Goal: Task Accomplishment & Management: Use online tool/utility

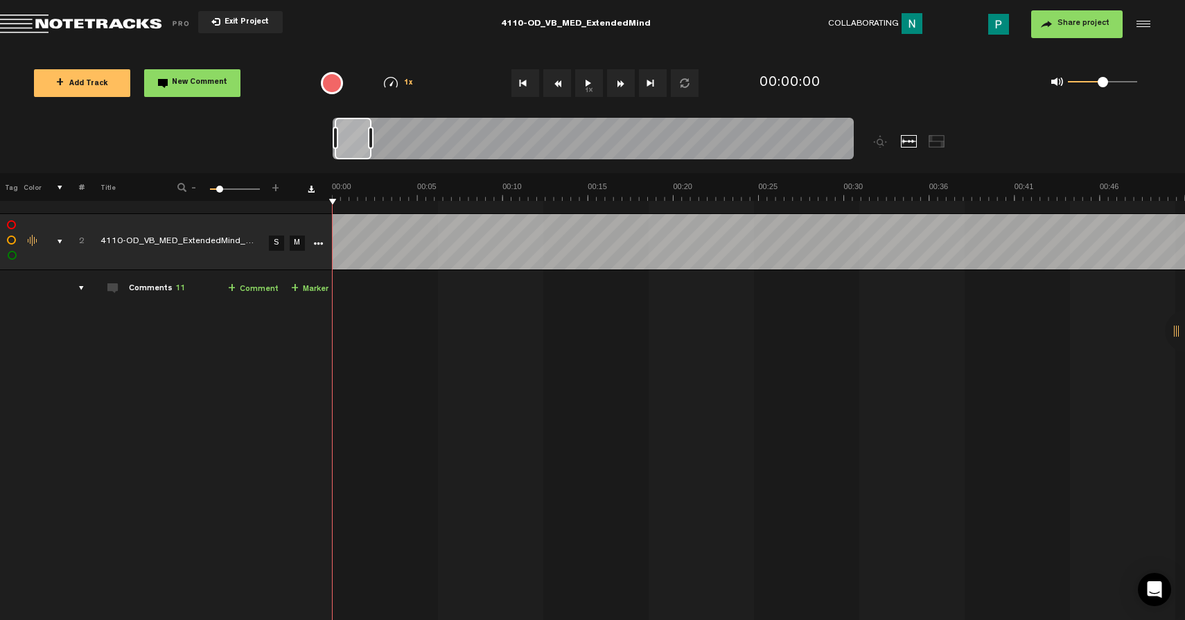
scroll to position [696, 0]
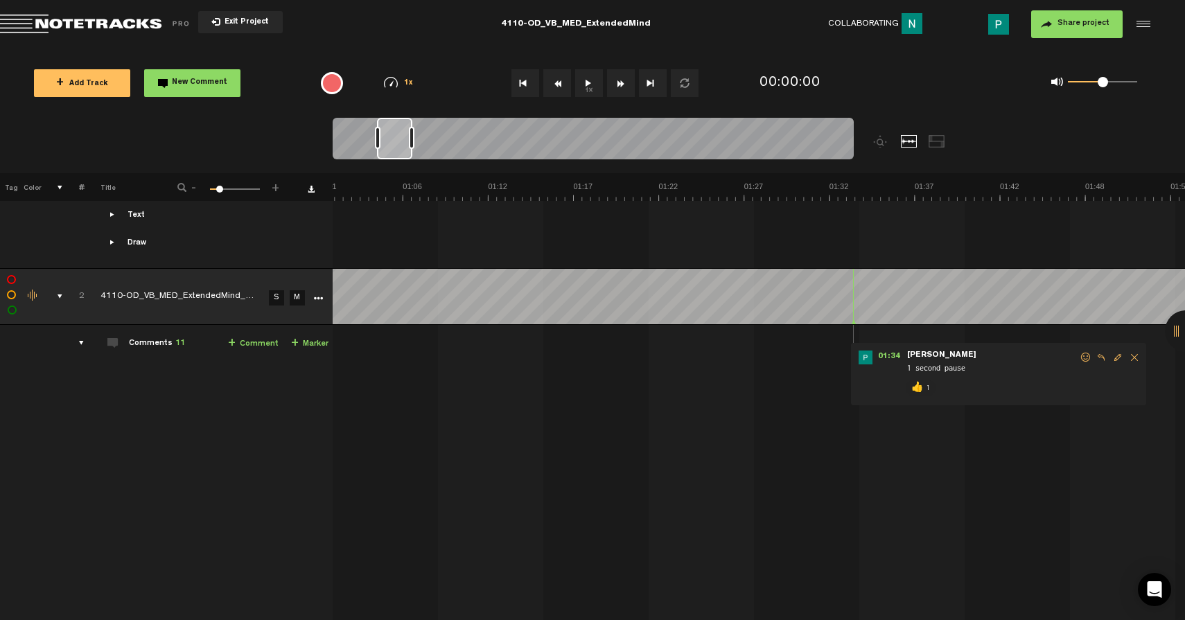
drag, startPoint x: 358, startPoint y: 151, endPoint x: 401, endPoint y: 148, distance: 43.8
click at [401, 148] on div at bounding box center [394, 139] width 35 height 42
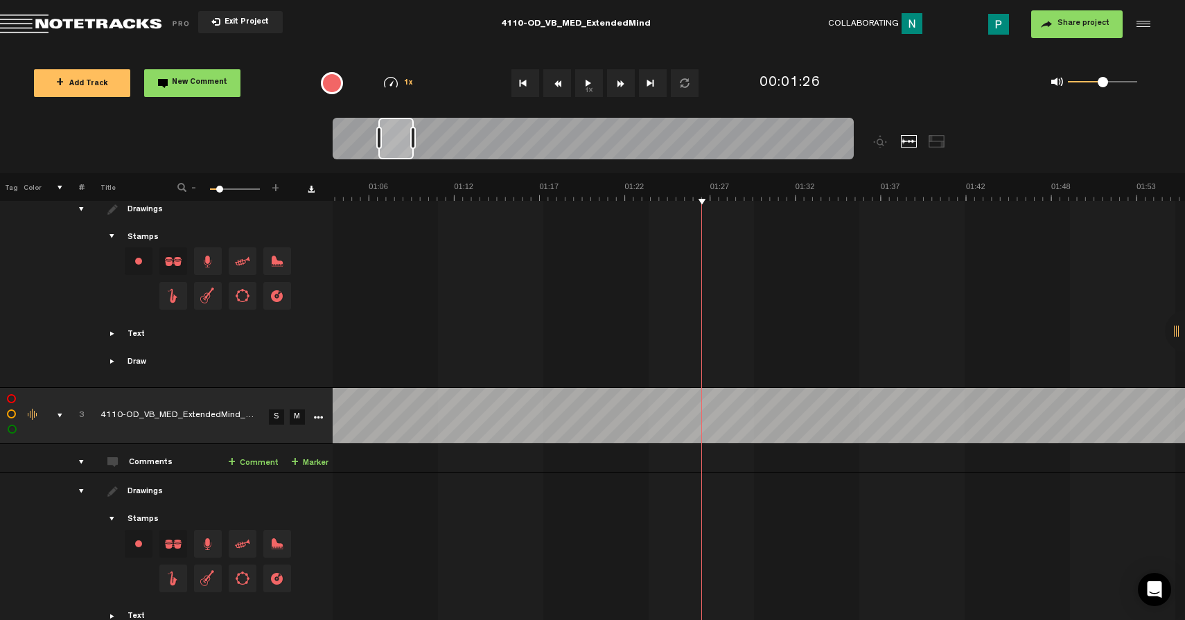
scroll to position [1255, 0]
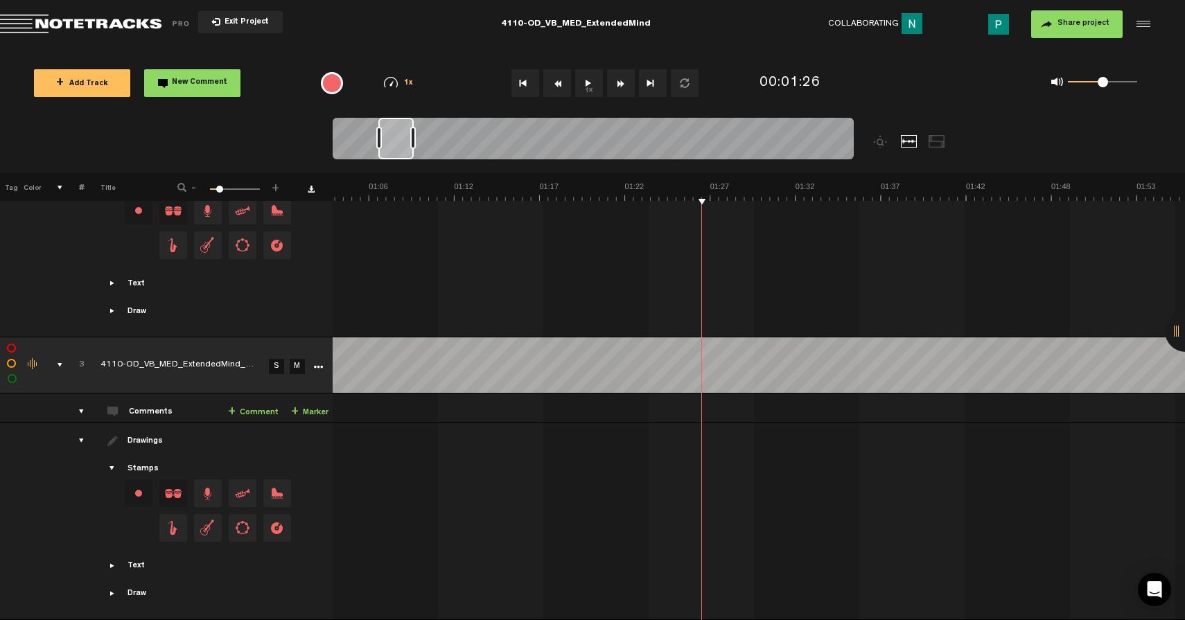
click at [276, 359] on link "S" at bounding box center [276, 366] width 15 height 15
click at [583, 82] on button "1x" at bounding box center [589, 83] width 28 height 28
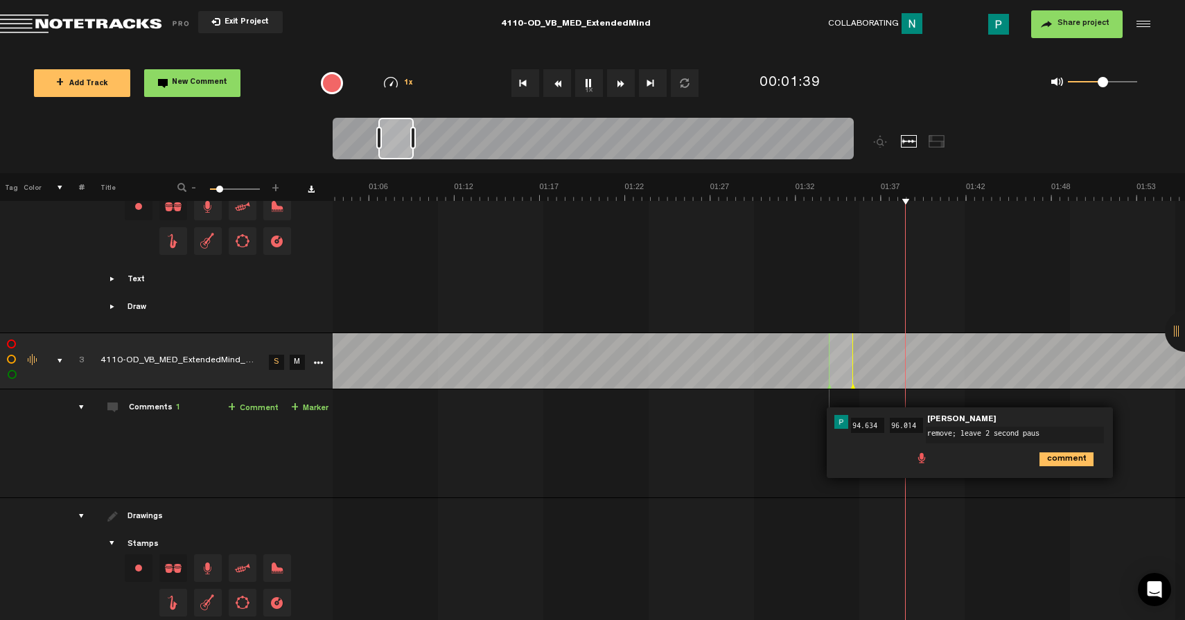
type textarea "remove; leave 2 second pause"
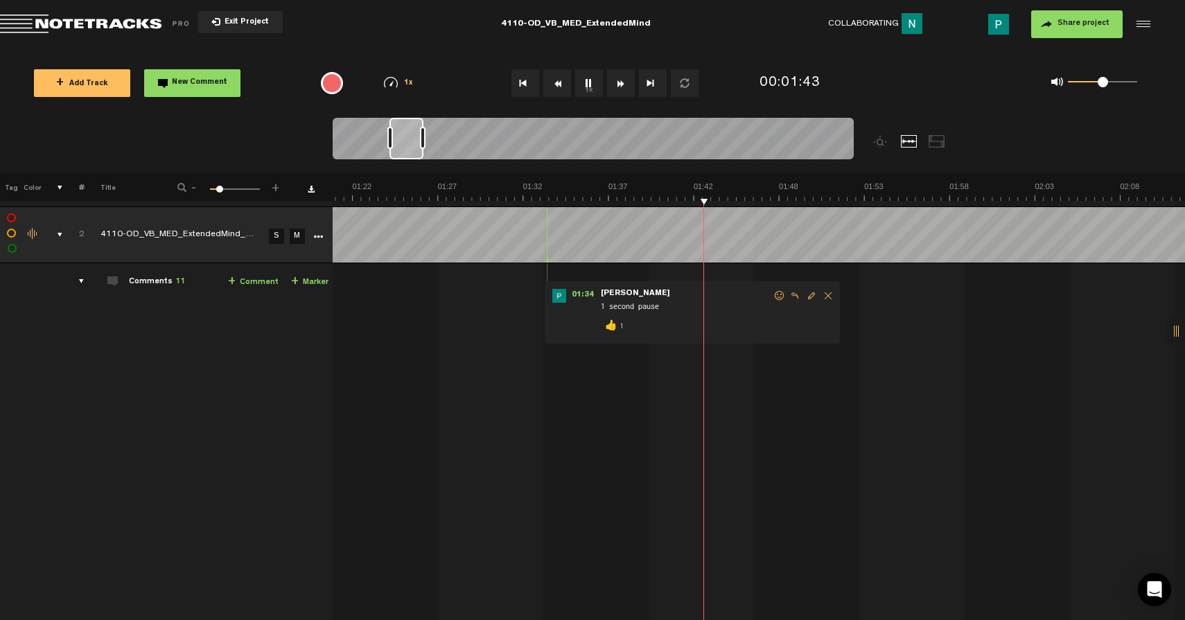
scroll to position [0, 1344]
drag, startPoint x: 390, startPoint y: 140, endPoint x: 401, endPoint y: 141, distance: 11.1
click at [401, 140] on div at bounding box center [406, 139] width 34 height 42
click at [595, 82] on button "1x" at bounding box center [589, 83] width 28 height 28
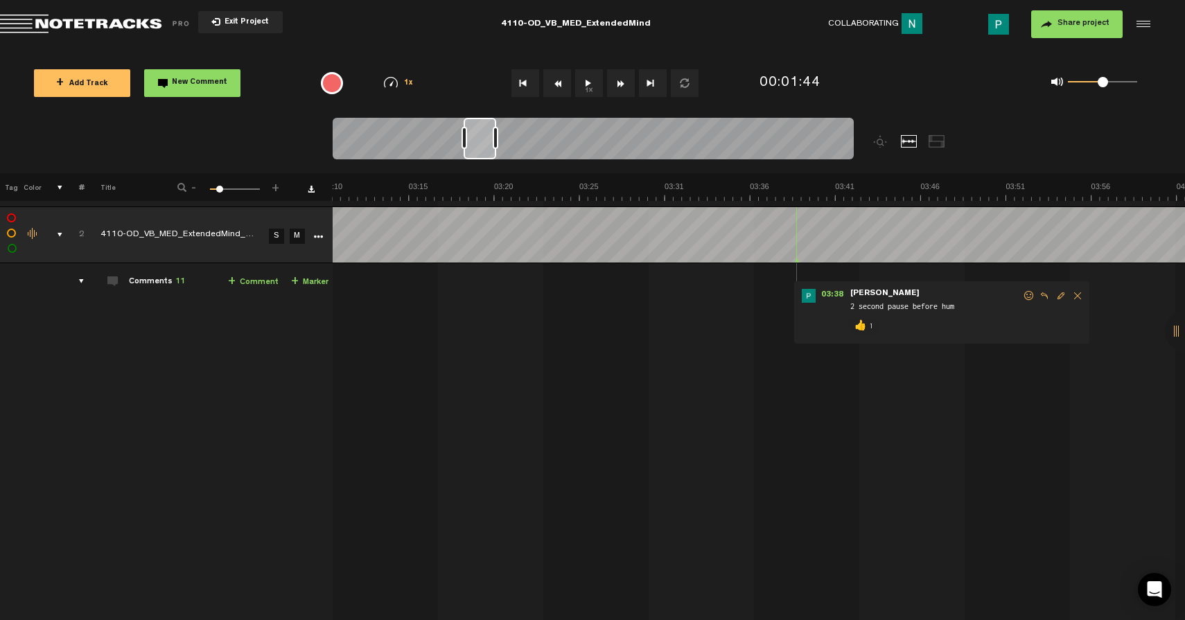
drag, startPoint x: 411, startPoint y: 145, endPoint x: 486, endPoint y: 145, distance: 74.8
click at [486, 145] on div at bounding box center [480, 139] width 33 height 42
click at [588, 81] on button "1x" at bounding box center [589, 83] width 28 height 28
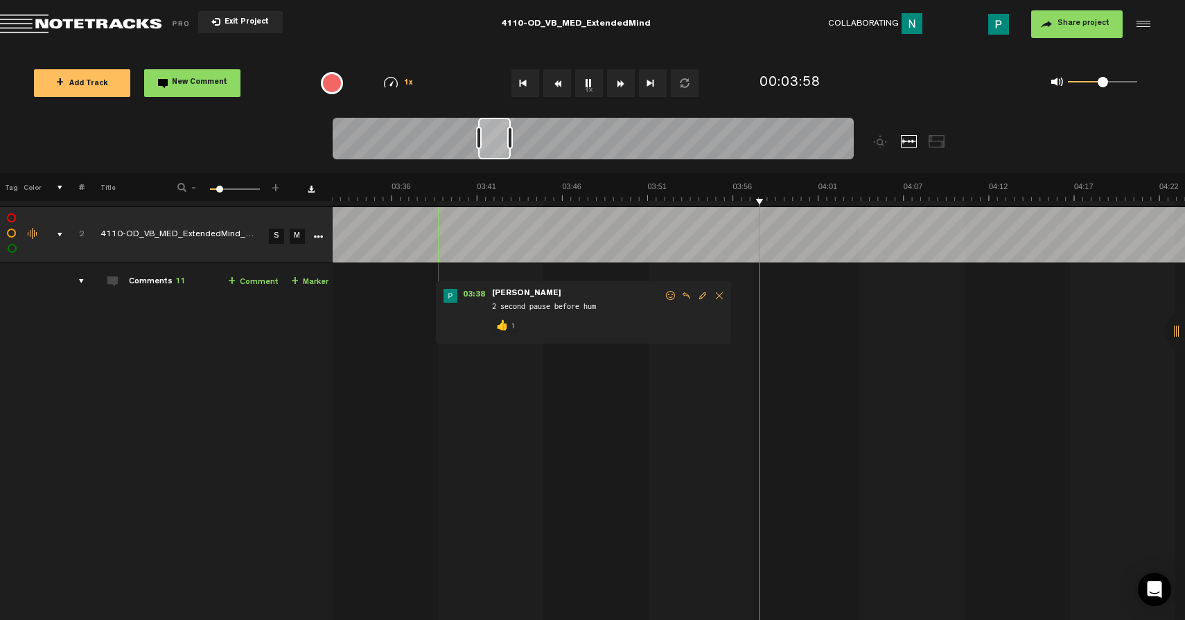
scroll to position [0, 3523]
click at [591, 80] on button "1x" at bounding box center [589, 83] width 28 height 28
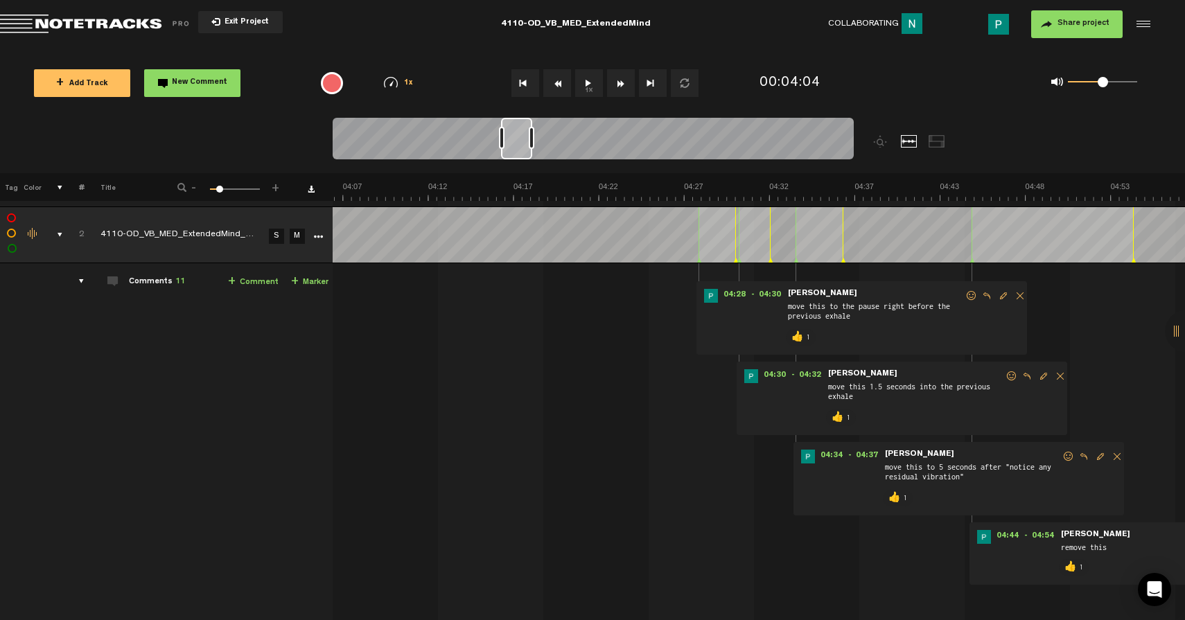
scroll to position [0, 4117]
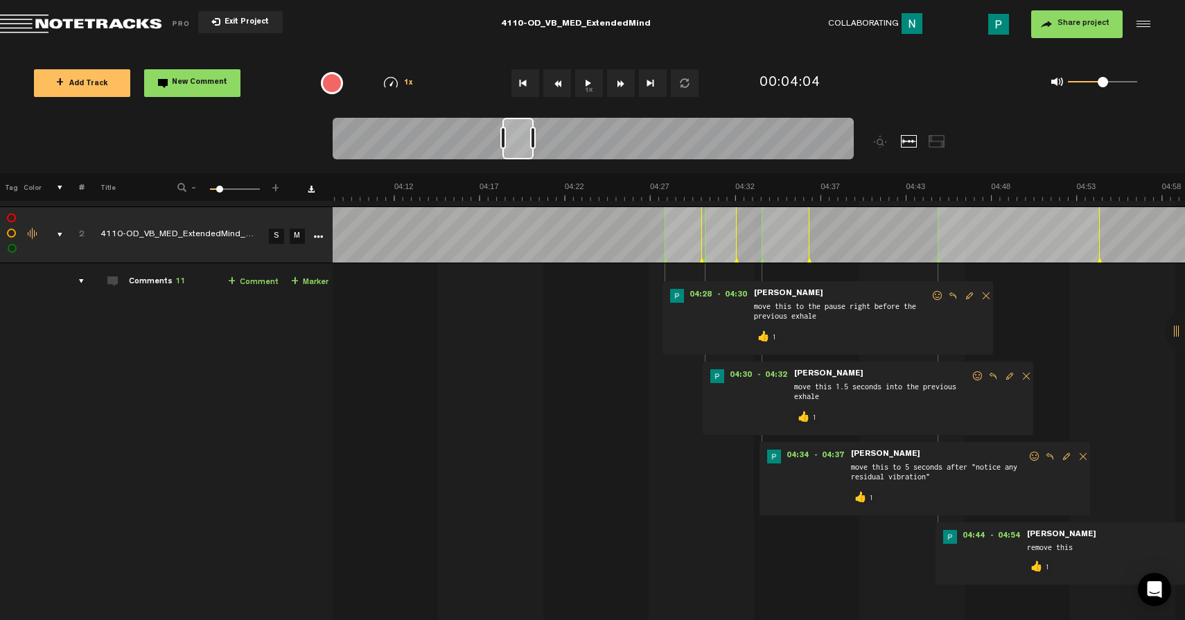
drag, startPoint x: 500, startPoint y: 143, endPoint x: 524, endPoint y: 141, distance: 24.3
click at [524, 141] on div at bounding box center [517, 139] width 31 height 42
click at [579, 80] on button "1x" at bounding box center [589, 83] width 28 height 28
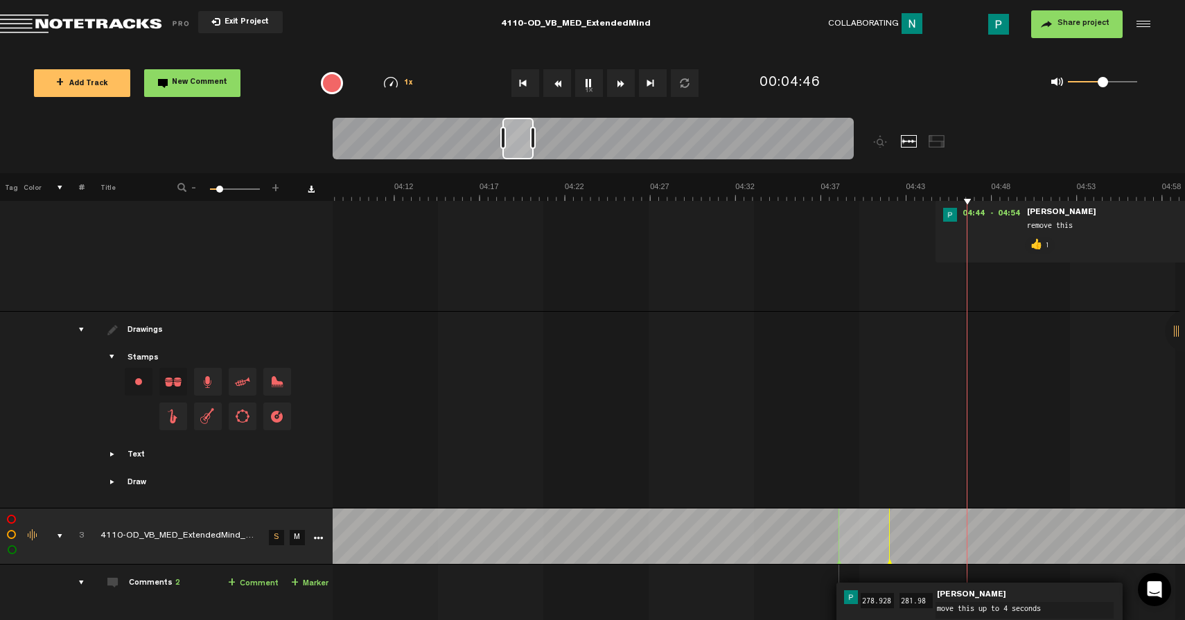
scroll to position [1172, 0]
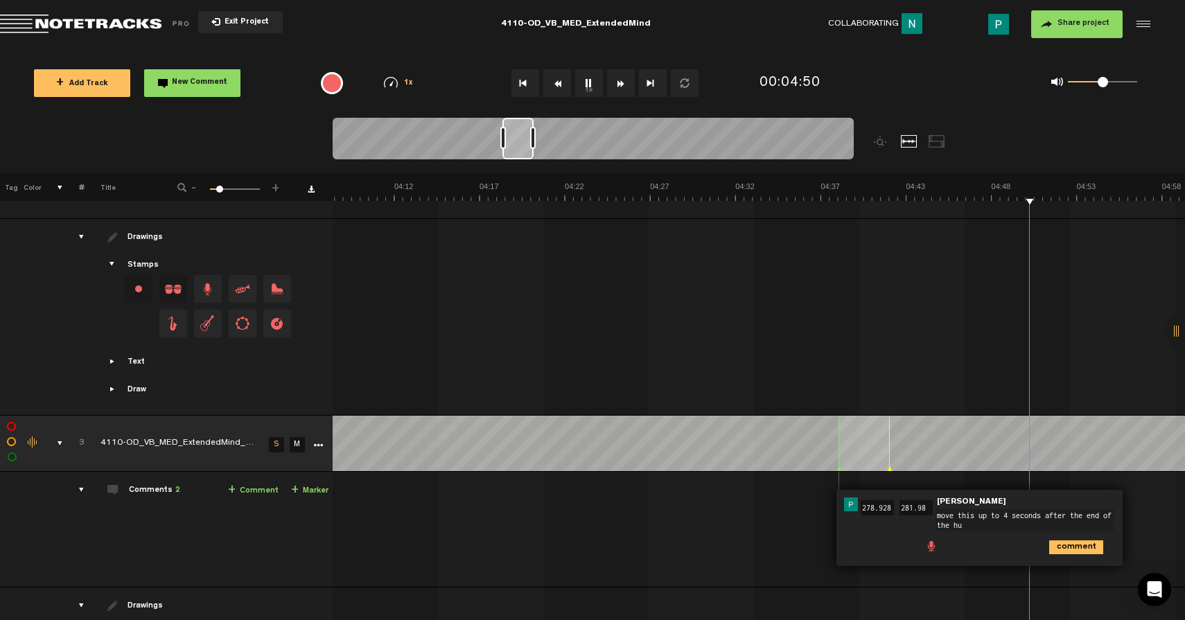
type textarea "move this up to 4 seconds after the end of the hum"
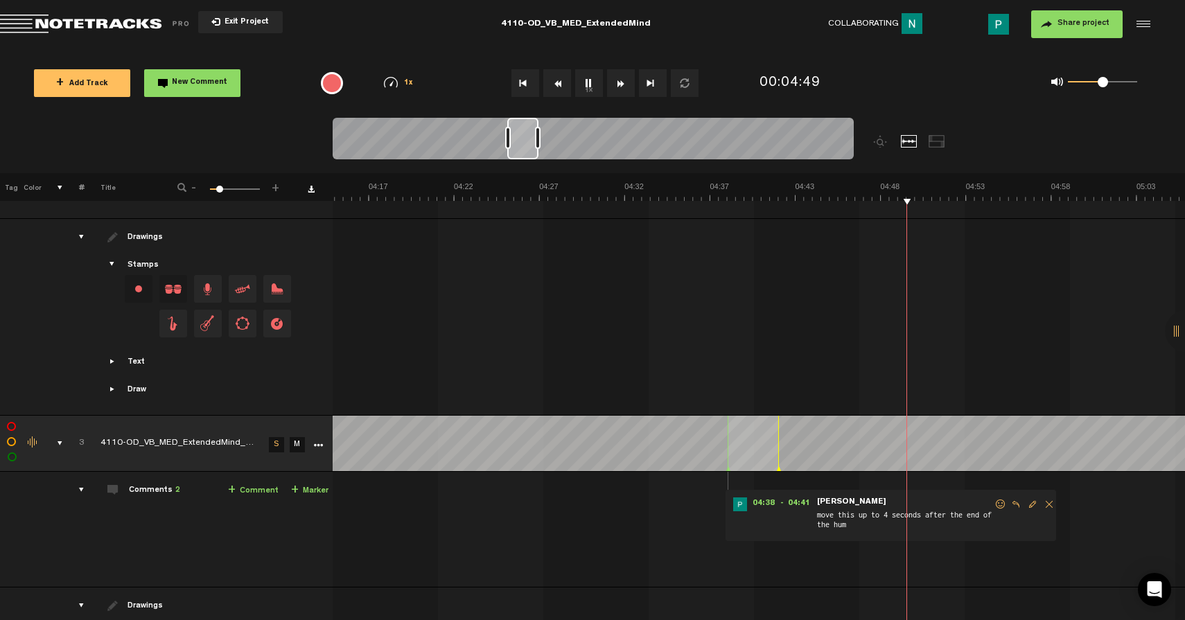
scroll to position [0, 4228]
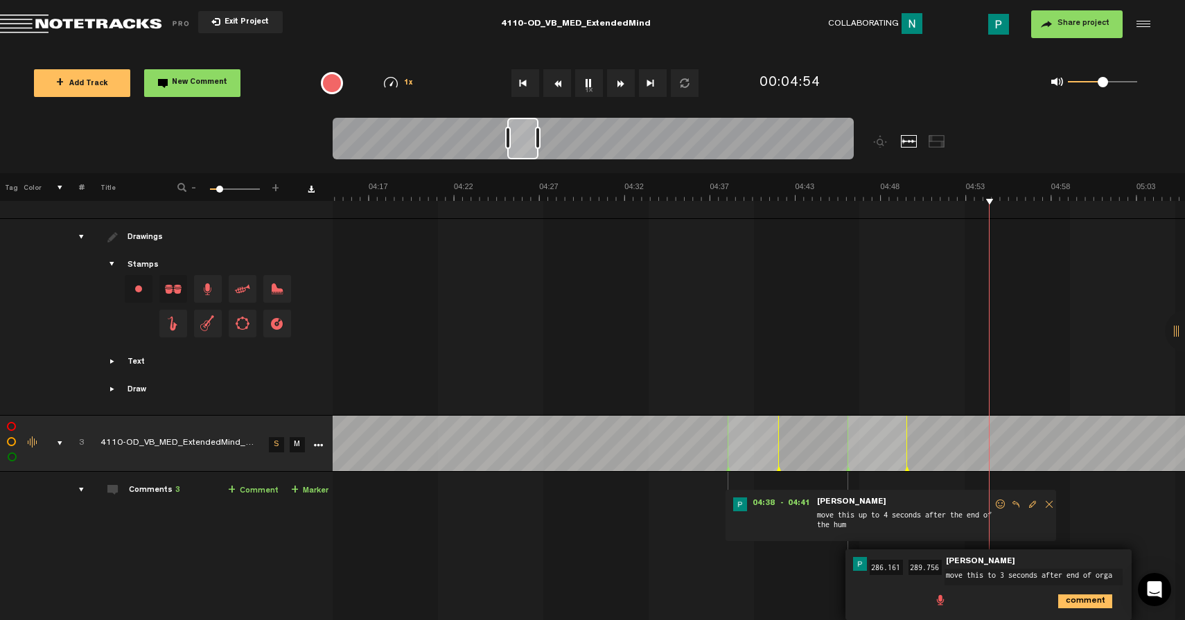
type textarea "move this to 3 seconds after end of organ"
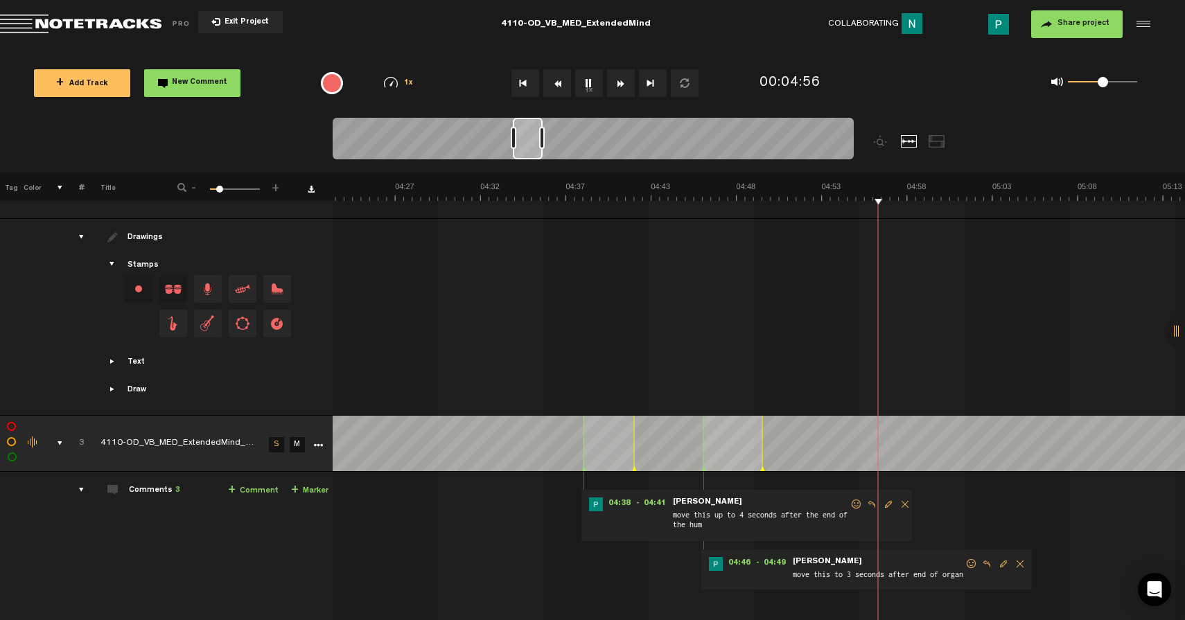
scroll to position [0, 4424]
drag, startPoint x: 520, startPoint y: 139, endPoint x: 529, endPoint y: 139, distance: 8.3
click at [529, 139] on div at bounding box center [528, 139] width 30 height 42
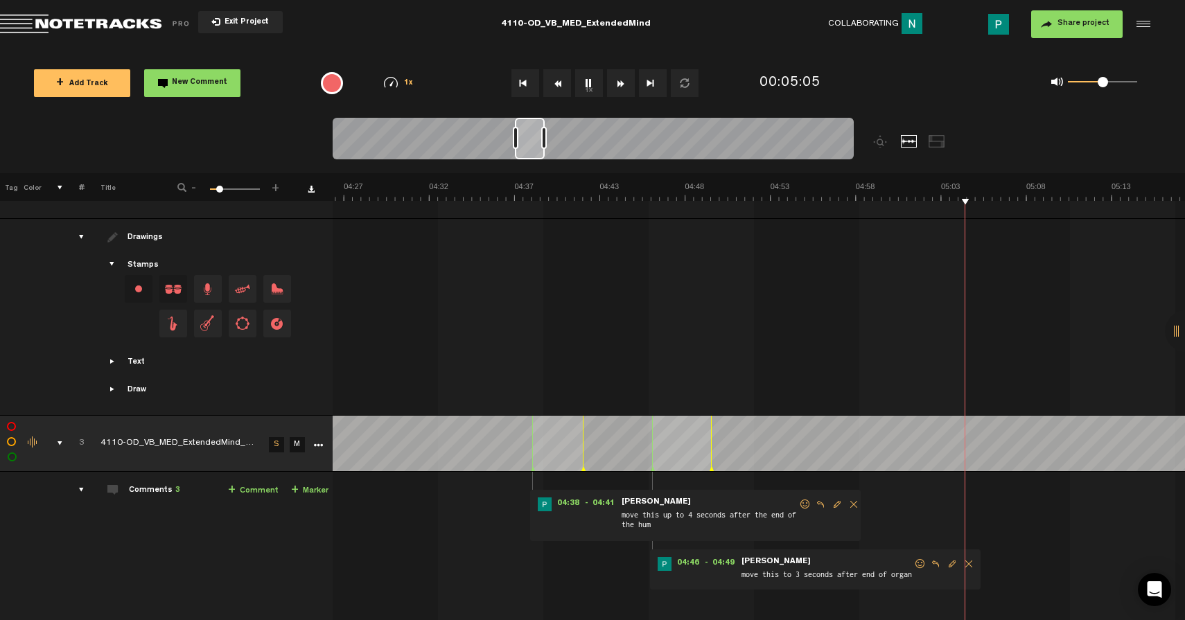
click at [527, 137] on div at bounding box center [530, 139] width 30 height 42
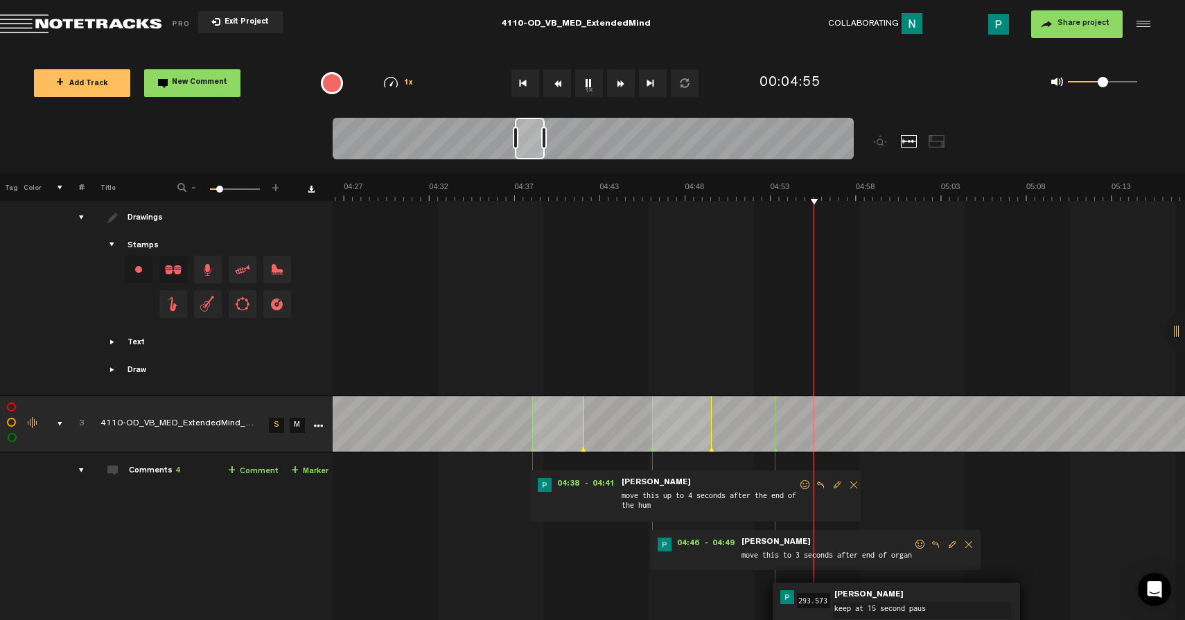
type textarea "keep at 15 second pause"
click at [593, 80] on button "1x" at bounding box center [589, 83] width 28 height 28
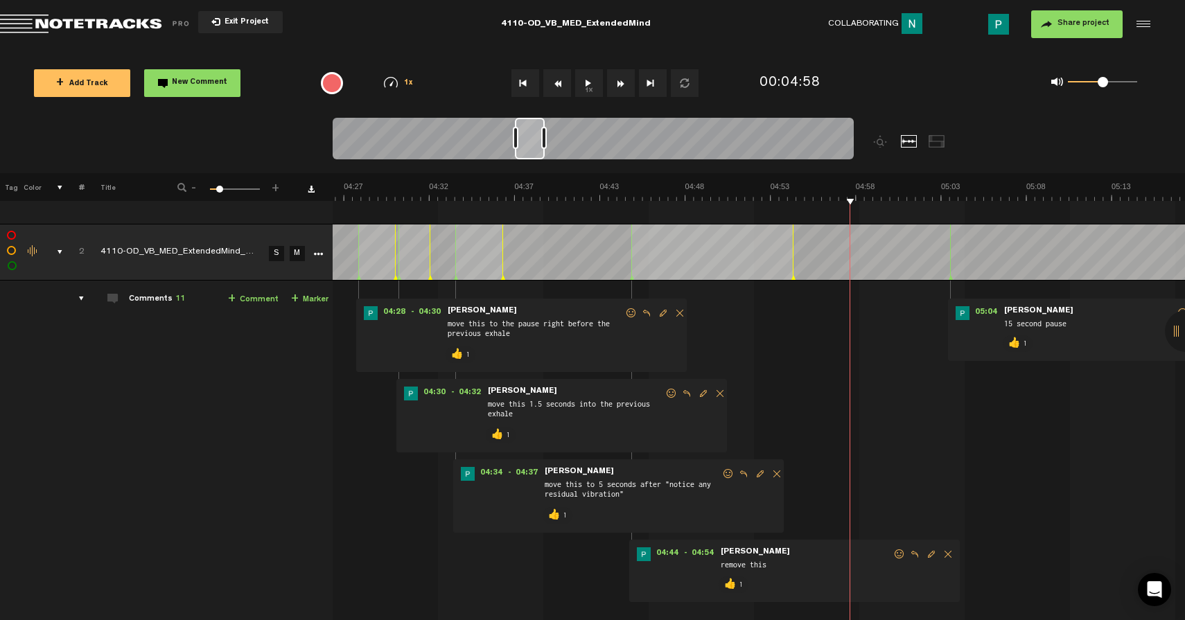
scroll to position [736, 0]
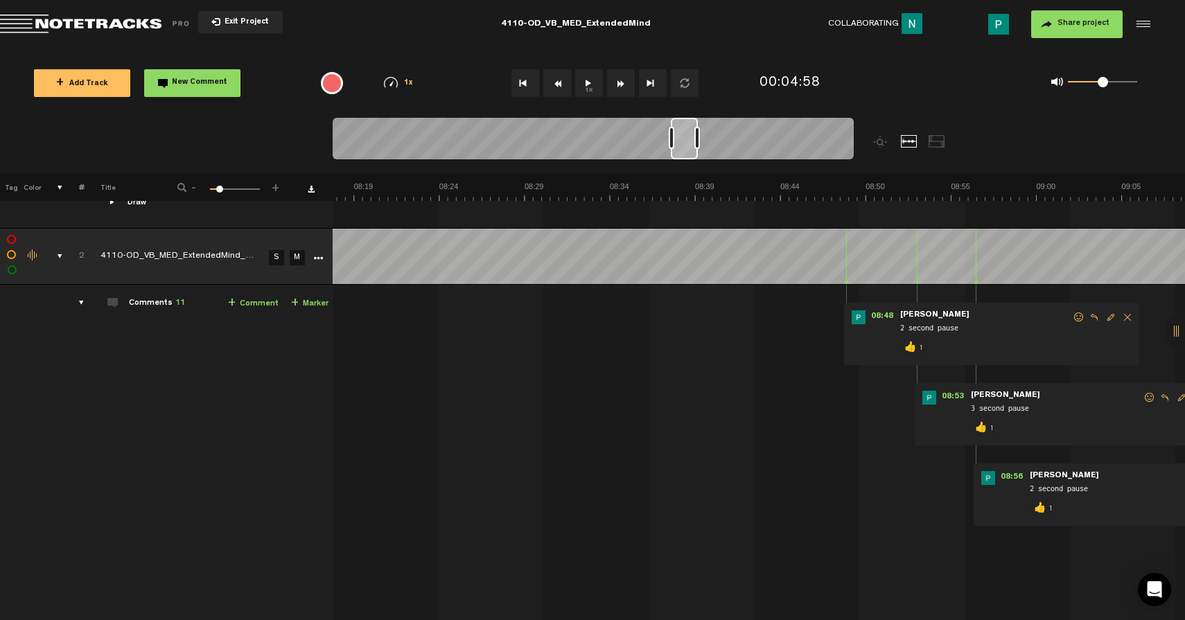
drag, startPoint x: 531, startPoint y: 155, endPoint x: 692, endPoint y: 157, distance: 160.8
click at [692, 157] on div at bounding box center [684, 139] width 27 height 42
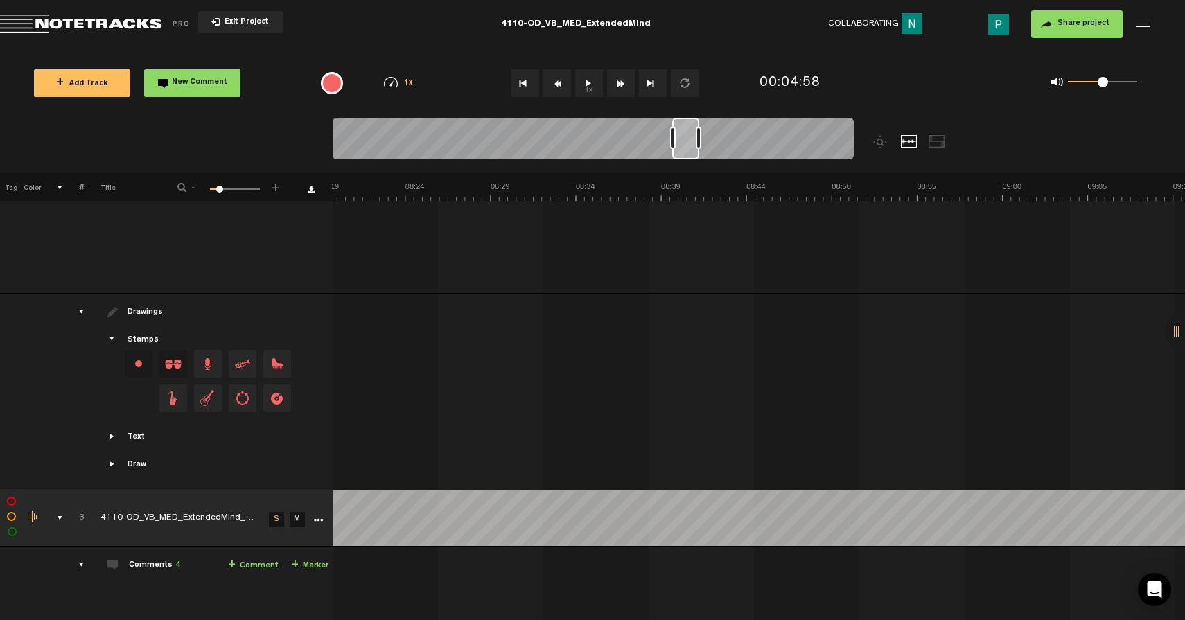
scroll to position [1098, 0]
click at [585, 85] on button "1x" at bounding box center [589, 83] width 28 height 28
click at [575, 77] on button "1x" at bounding box center [589, 83] width 28 height 28
drag, startPoint x: 711, startPoint y: 152, endPoint x: 661, endPoint y: 155, distance: 50.0
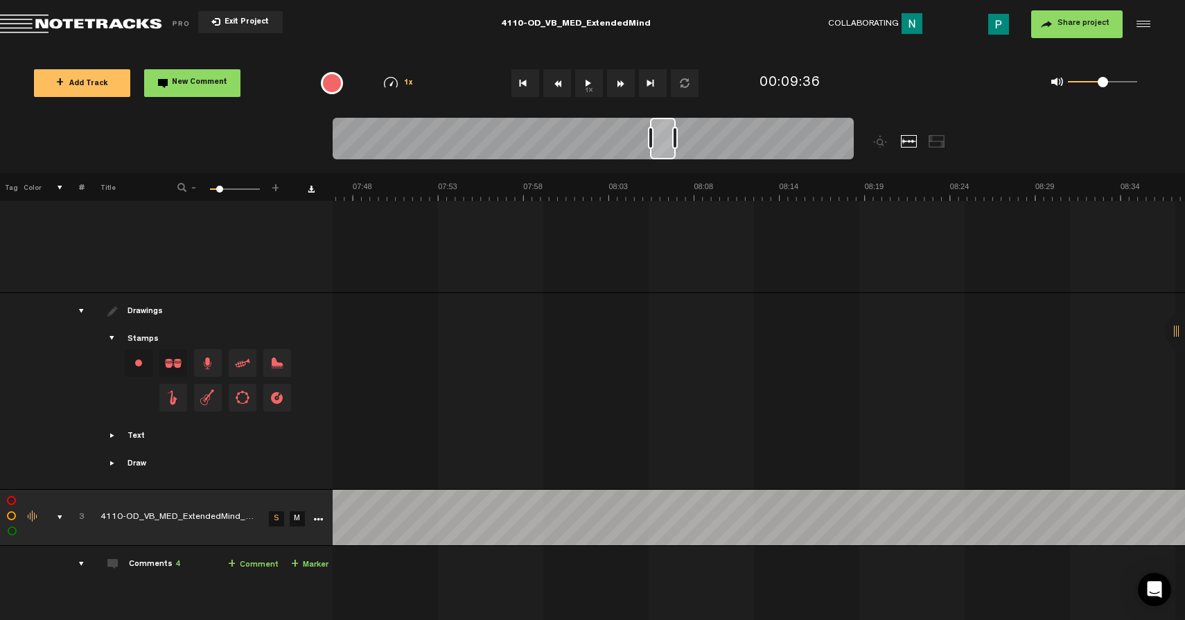
click at [661, 155] on div at bounding box center [663, 139] width 26 height 42
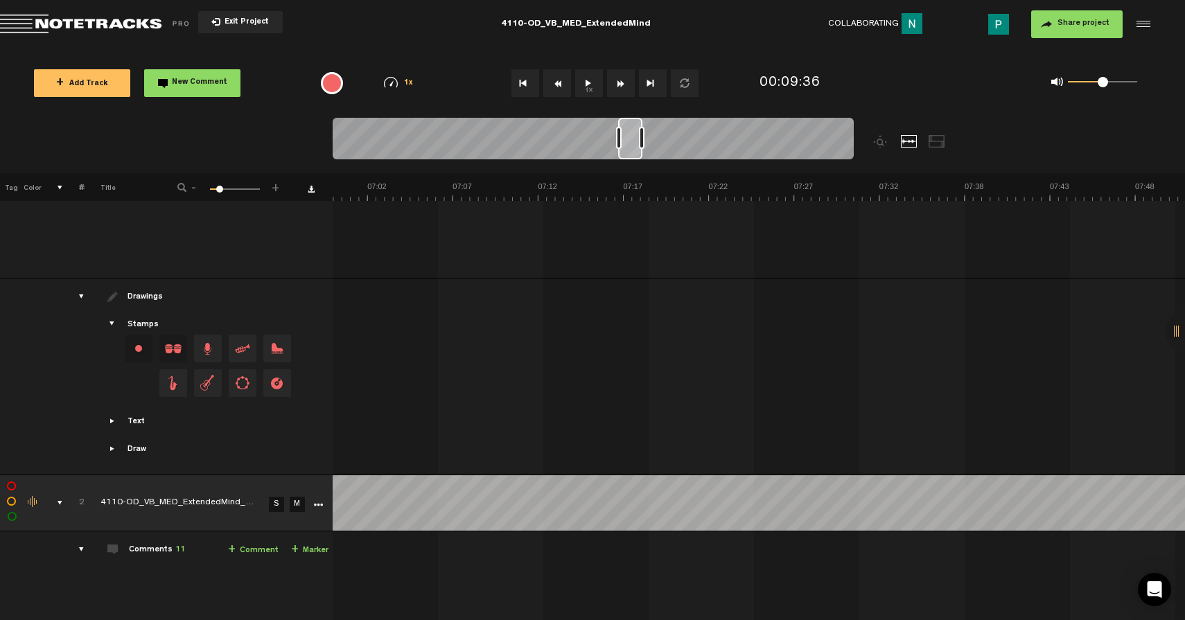
scroll to position [0, 6942]
drag, startPoint x: 660, startPoint y: 141, endPoint x: 628, endPoint y: 137, distance: 32.9
click at [628, 140] on div at bounding box center [629, 139] width 24 height 42
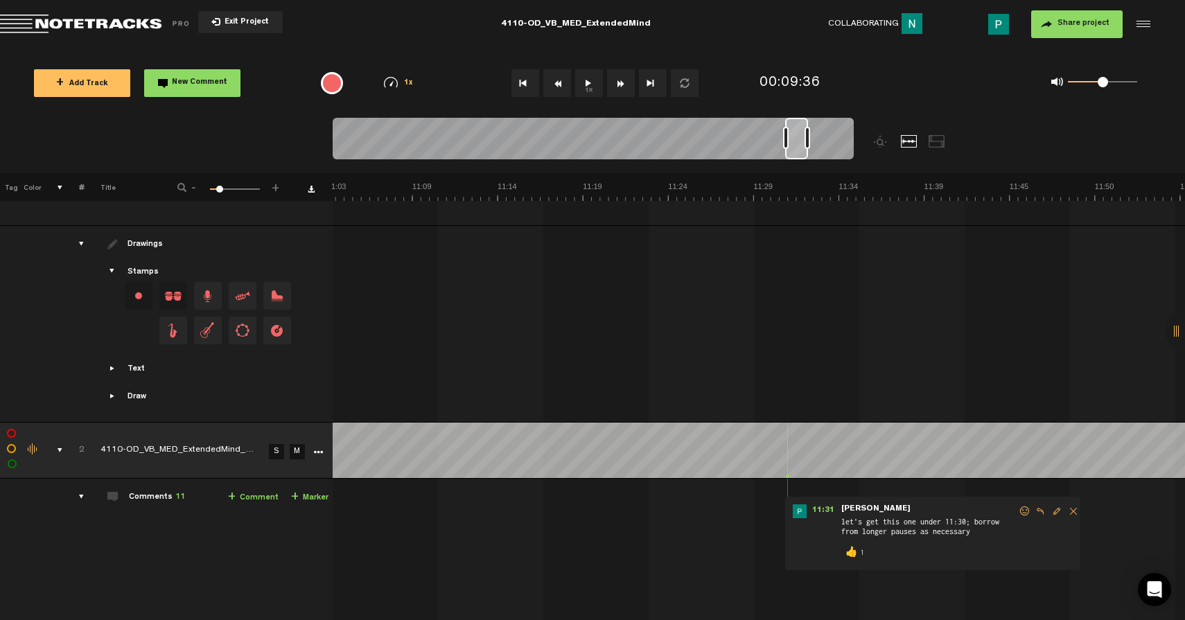
scroll to position [0, 11263]
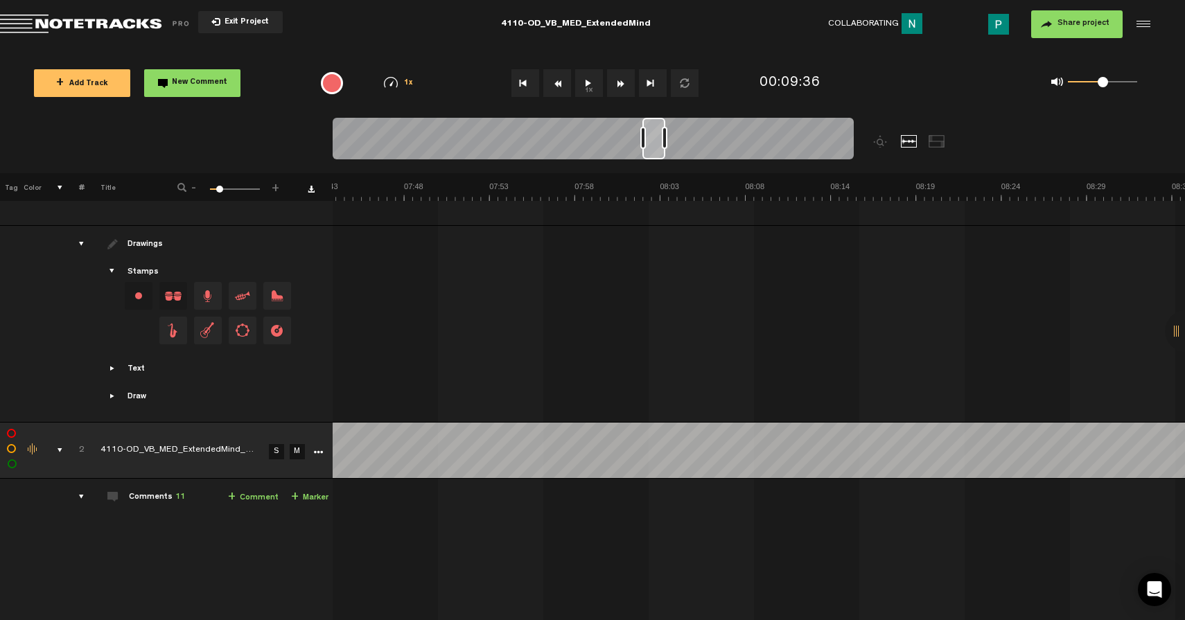
drag, startPoint x: 622, startPoint y: 132, endPoint x: 637, endPoint y: 130, distance: 15.4
click at [642, 130] on div at bounding box center [653, 139] width 23 height 42
